Goal: Communication & Community: Answer question/provide support

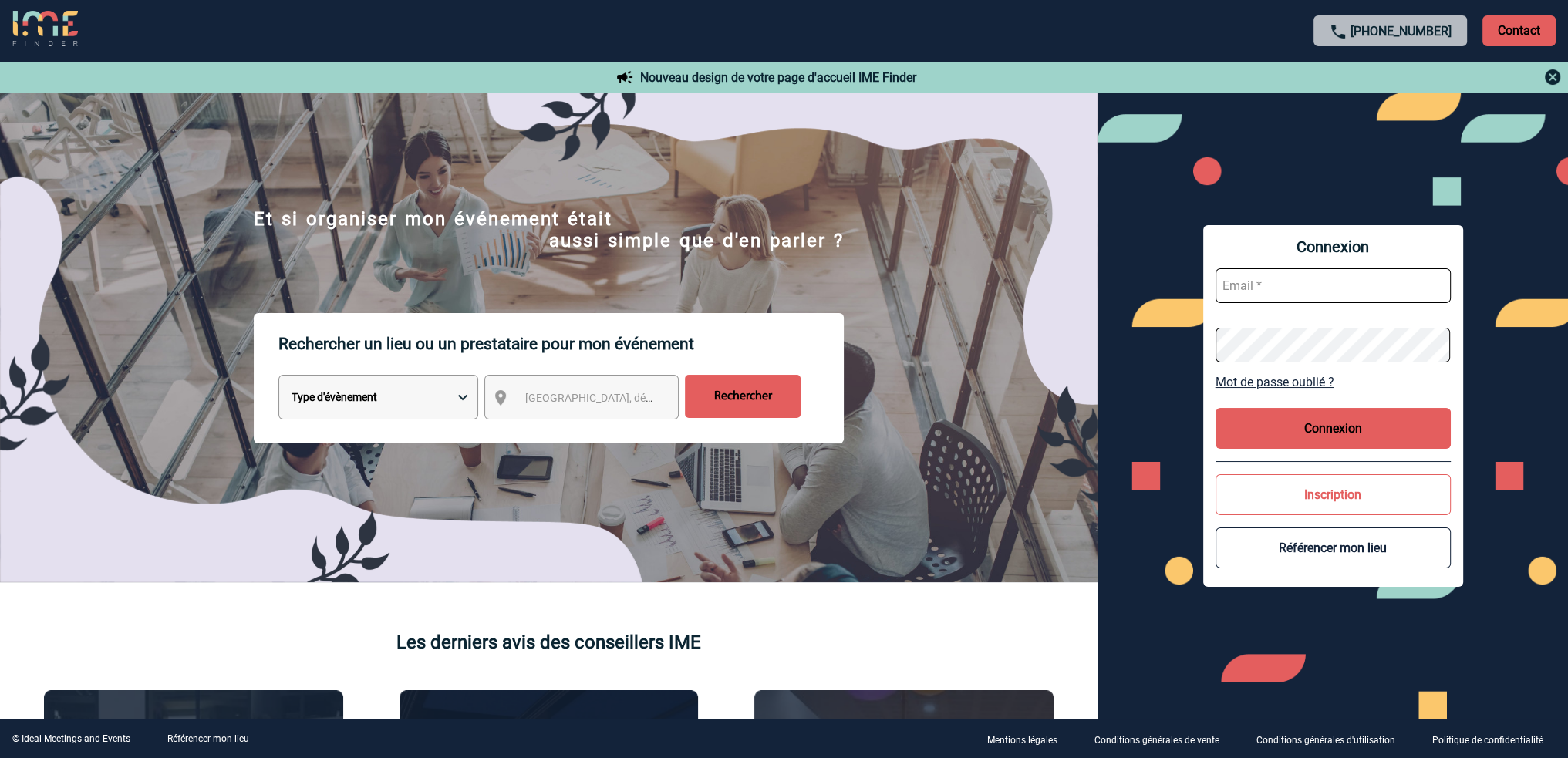
type input "[EMAIL_ADDRESS][DOMAIN_NAME]"
click at [1324, 429] on button "Connexion" at bounding box center [1334, 429] width 235 height 41
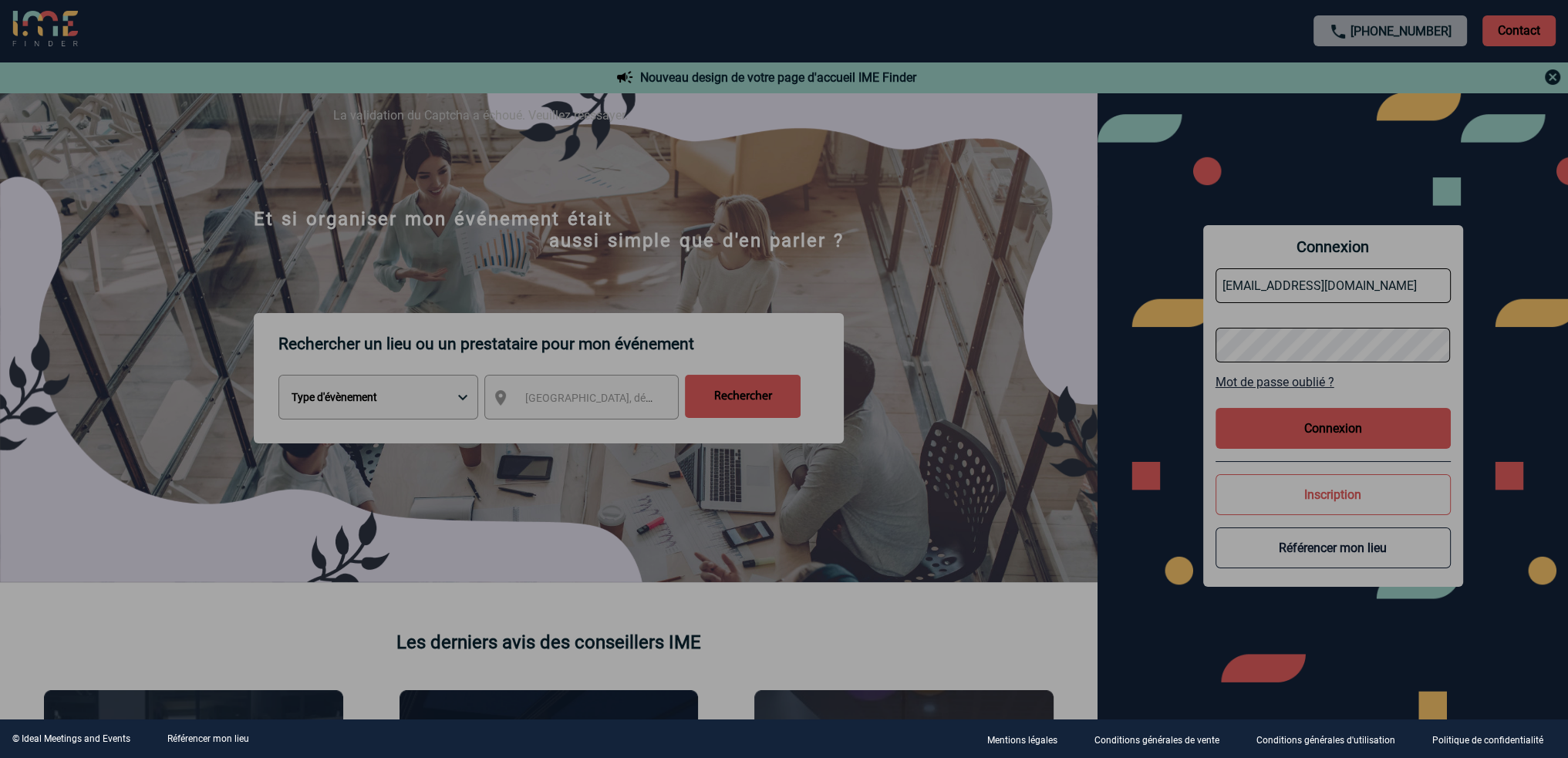
click at [1308, 426] on div at bounding box center [784, 379] width 1568 height 758
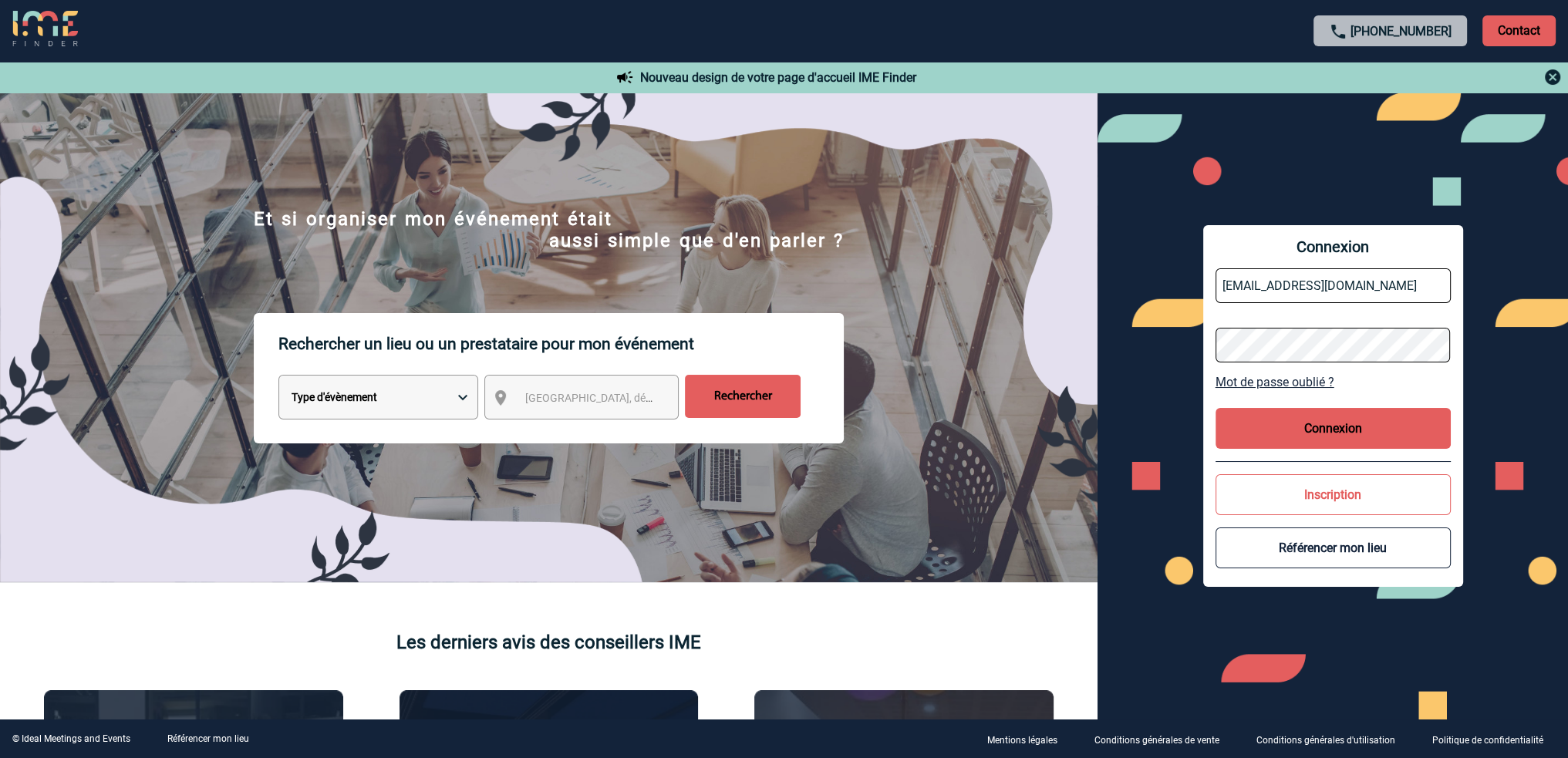
click at [1321, 426] on button "Connexion" at bounding box center [1334, 429] width 235 height 41
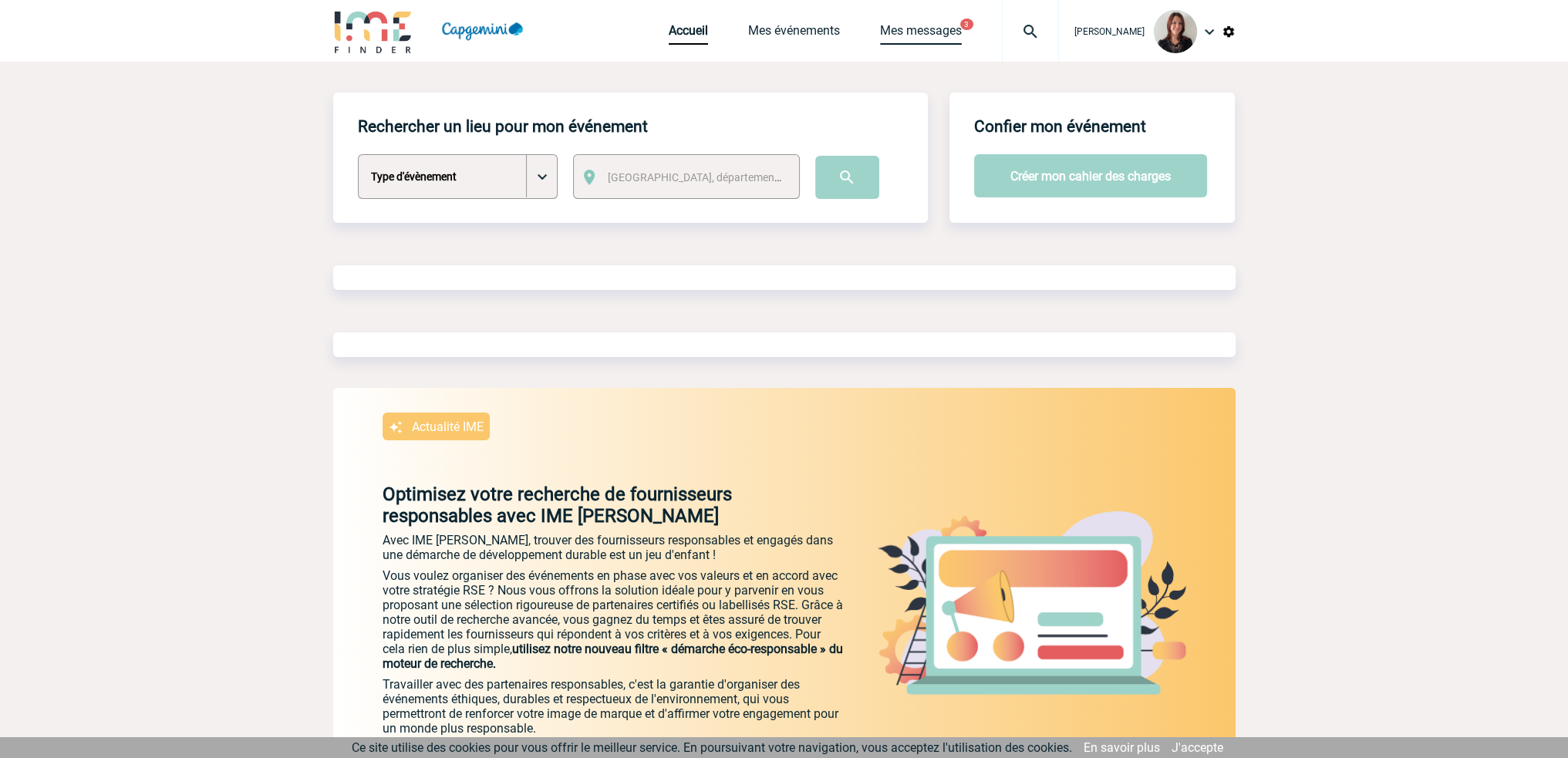
click at [938, 30] on link "Mes messages" at bounding box center [921, 34] width 82 height 21
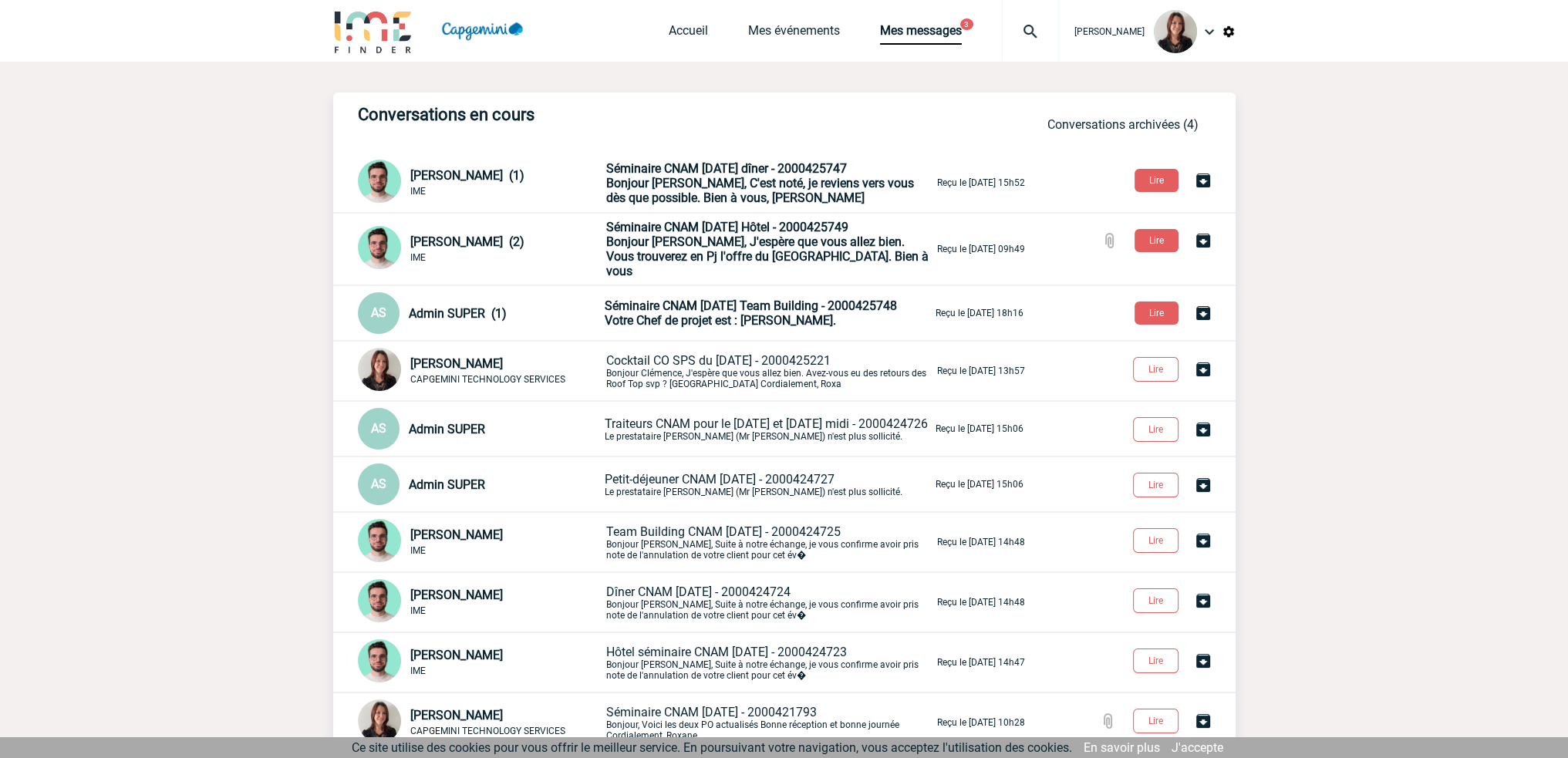
click at [784, 246] on span "Bonjour Roxane, J'espère que vous allez bien. Vous trouverez en Pj l'offre du C…" at bounding box center [768, 256] width 323 height 44
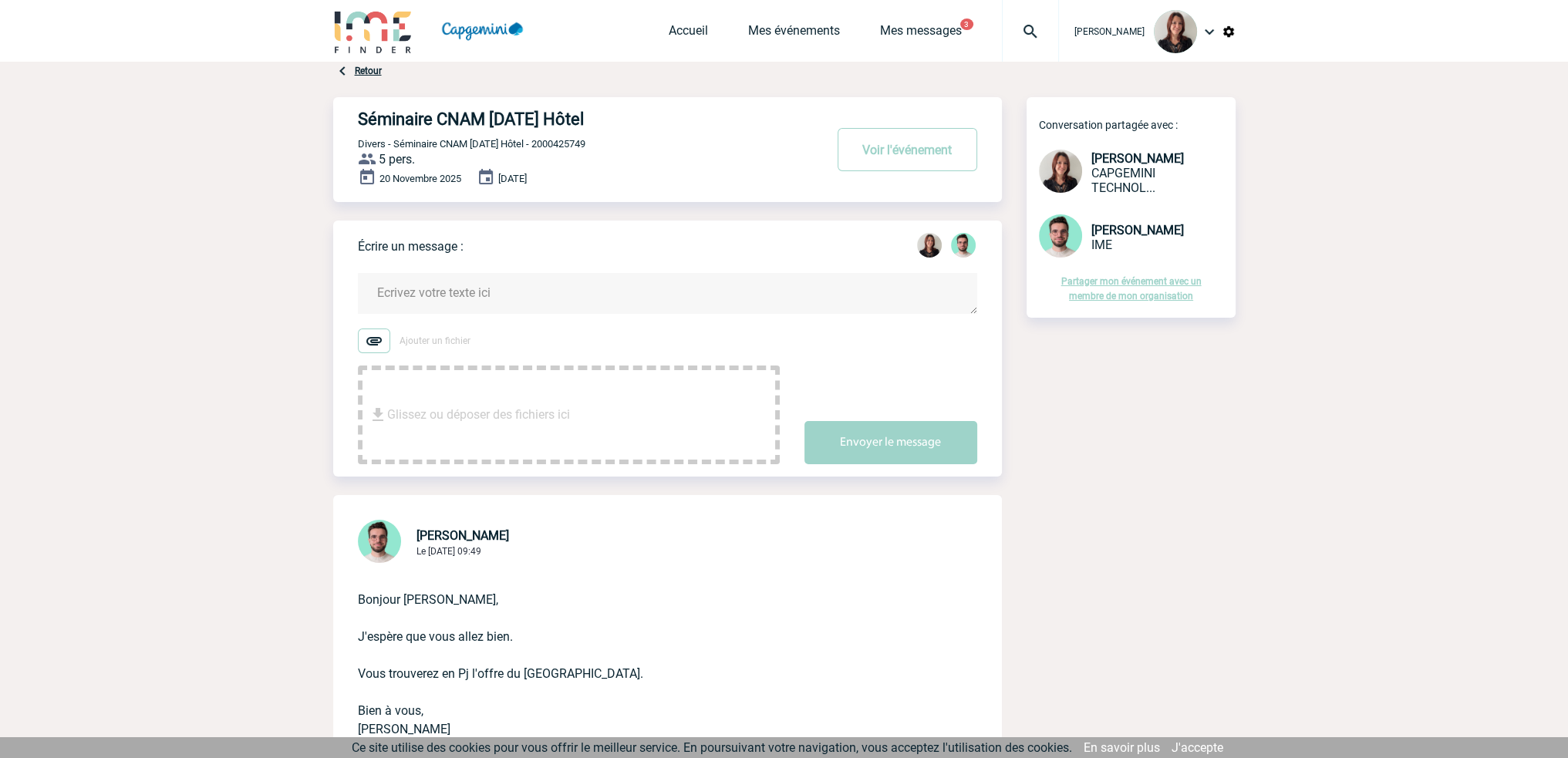
click at [539, 296] on textarea at bounding box center [667, 293] width 619 height 41
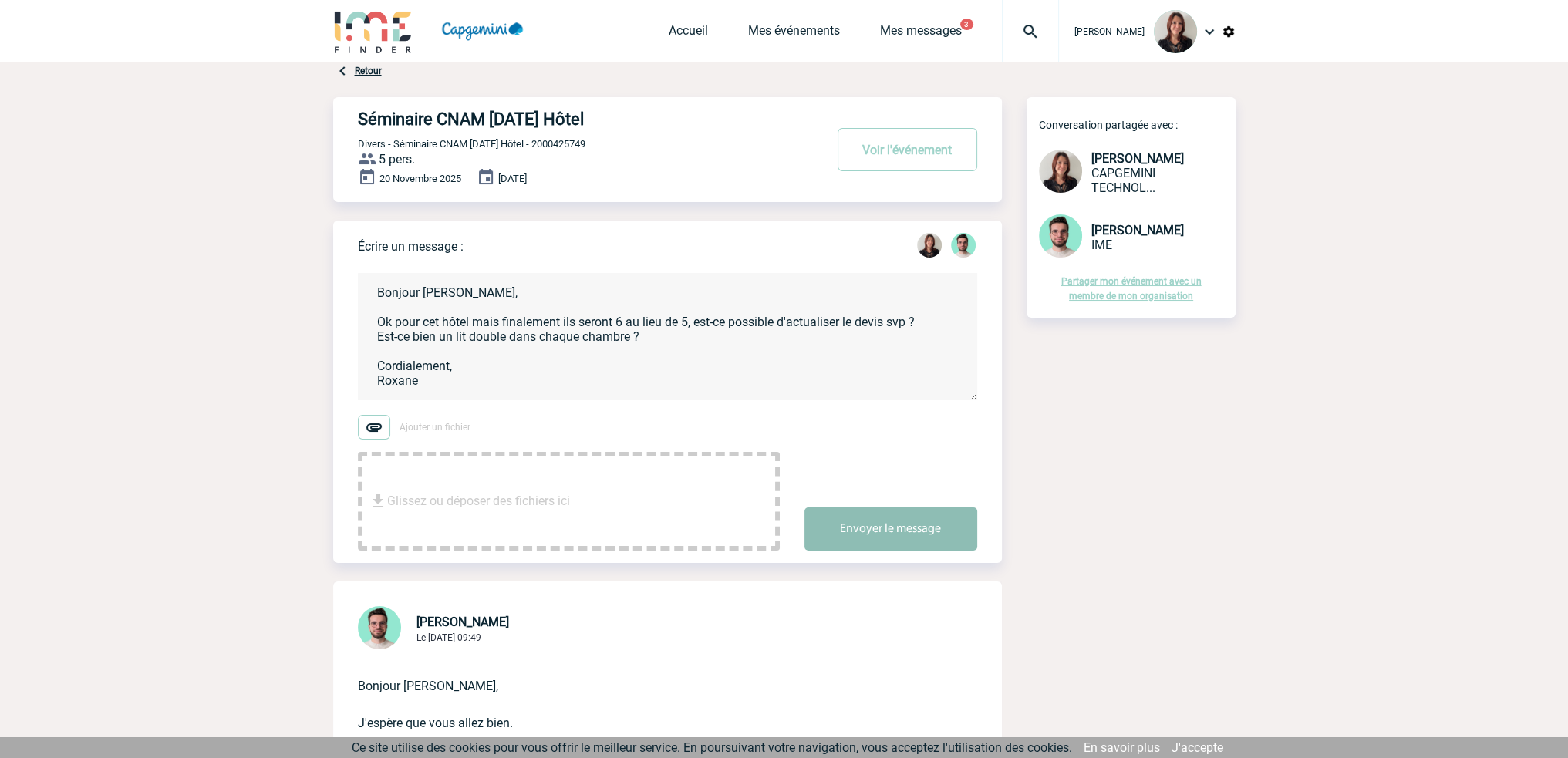
type textarea "Bonjour Benjamin, Ok pour cet hôtel mais finalement ils seront 6 au lieu de 5, …"
click at [930, 524] on button "Envoyer le message" at bounding box center [891, 529] width 173 height 43
